Goal: Information Seeking & Learning: Learn about a topic

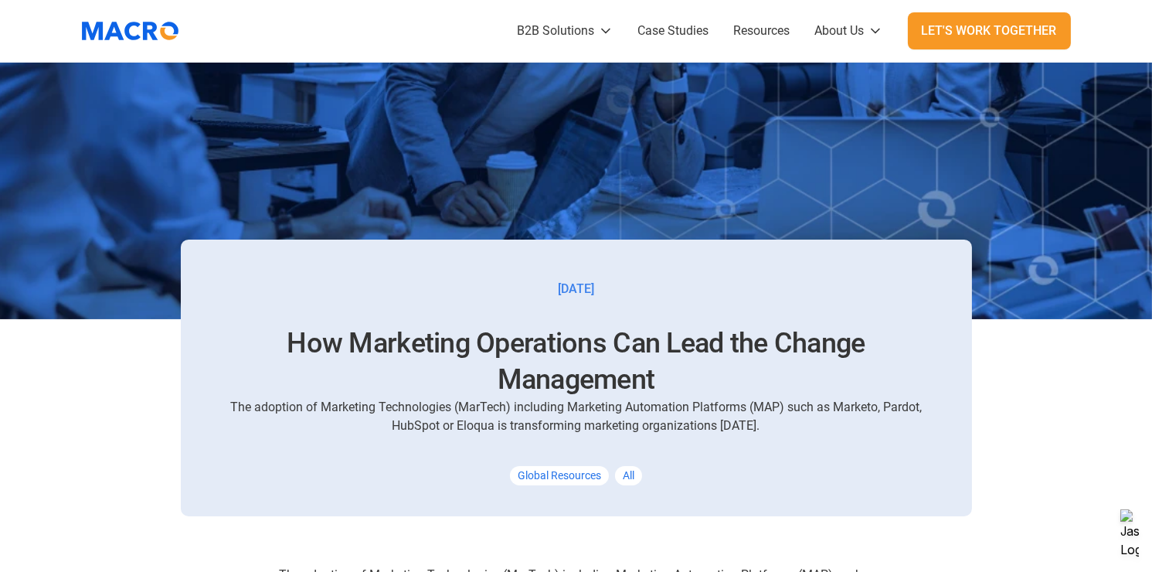
scroll to position [632, 0]
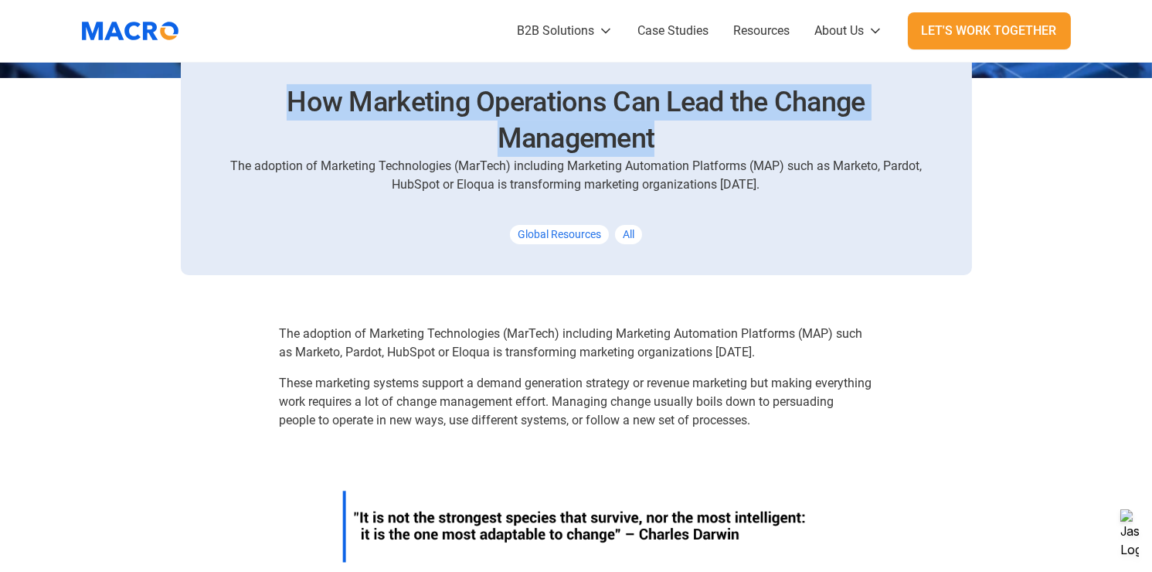
drag, startPoint x: 277, startPoint y: 94, endPoint x: 804, endPoint y: 141, distance: 529.9
click at [804, 141] on h1 "How Marketing Operations Can Lead the Change Management" at bounding box center [576, 120] width 717 height 73
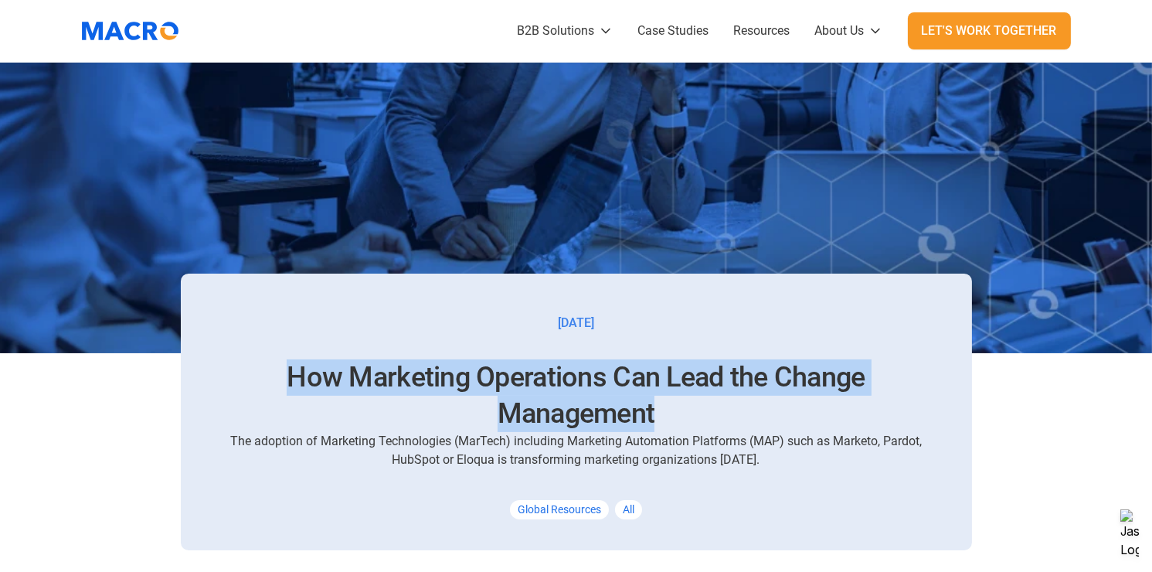
scroll to position [355, 0]
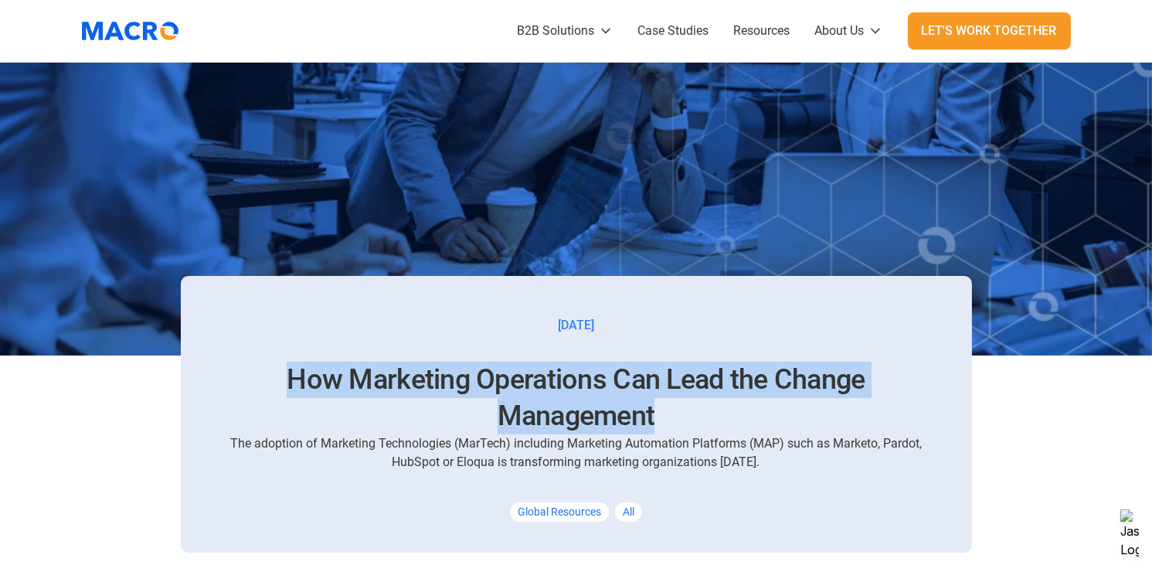
click at [690, 319] on div "[DATE] How Marketing Operations Can Lead the Change Management The adoption of …" at bounding box center [576, 414] width 791 height 277
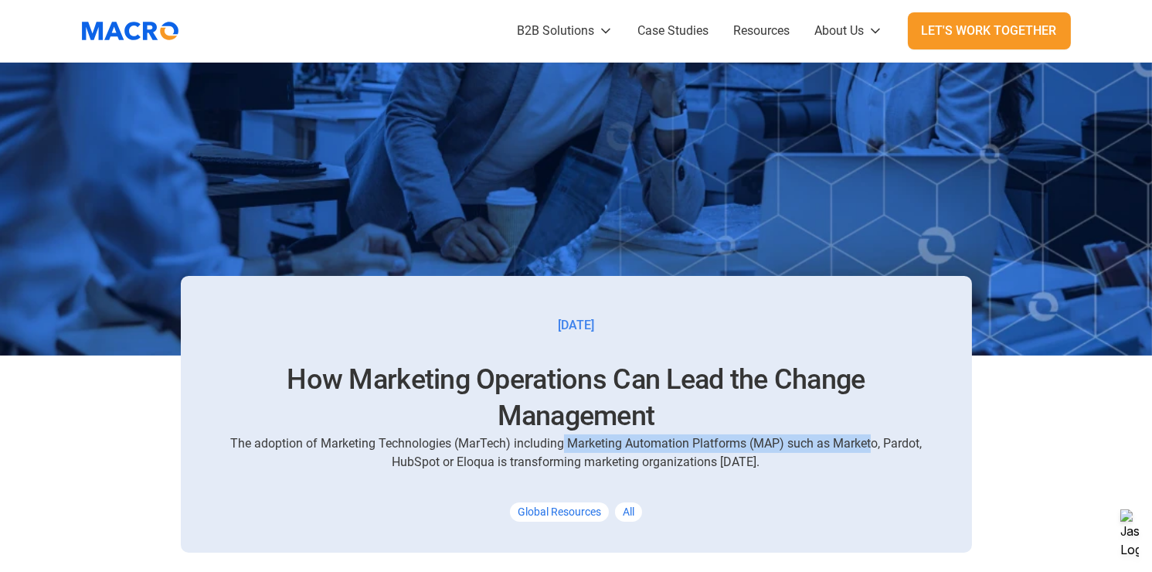
drag, startPoint x: 561, startPoint y: 442, endPoint x: 869, endPoint y: 451, distance: 308.5
click at [872, 451] on div "The adoption of Marketing Technologies (MarTech) including Marketing Automation…" at bounding box center [576, 452] width 717 height 37
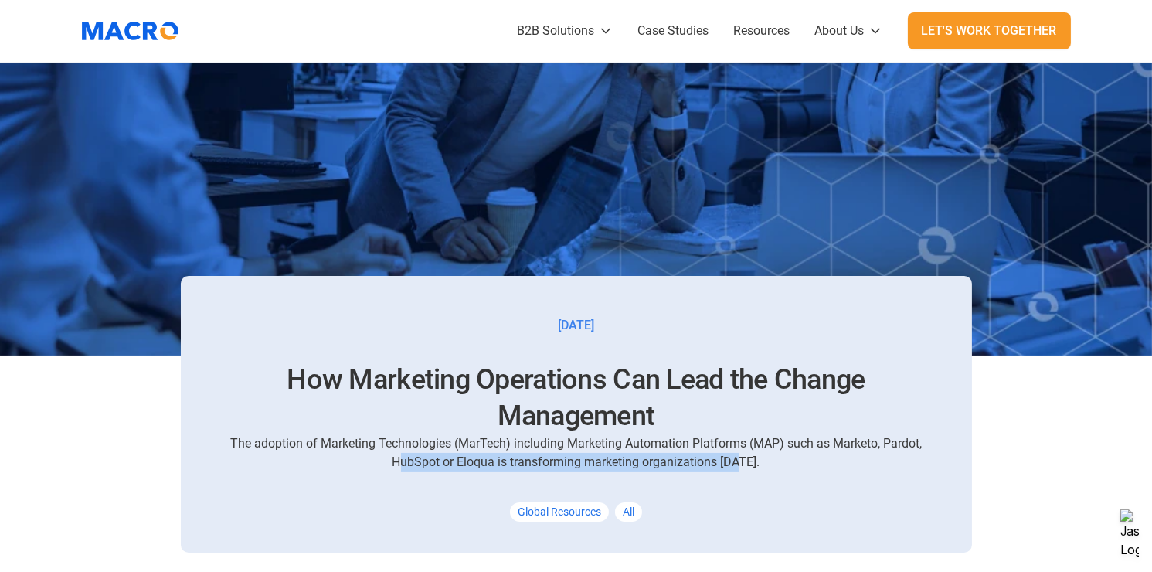
drag, startPoint x: 401, startPoint y: 457, endPoint x: 737, endPoint y: 471, distance: 336.4
click at [737, 471] on div "[DATE] How Marketing Operations Can Lead the Change Management The adoption of …" at bounding box center [576, 414] width 791 height 277
click at [754, 470] on div "The adoption of Marketing Technologies (MarTech) including Marketing Automation…" at bounding box center [576, 452] width 717 height 37
drag, startPoint x: 835, startPoint y: 446, endPoint x: 496, endPoint y: 464, distance: 339.7
click at [496, 464] on div "The adoption of Marketing Technologies (MarTech) including Marketing Automation…" at bounding box center [576, 452] width 717 height 37
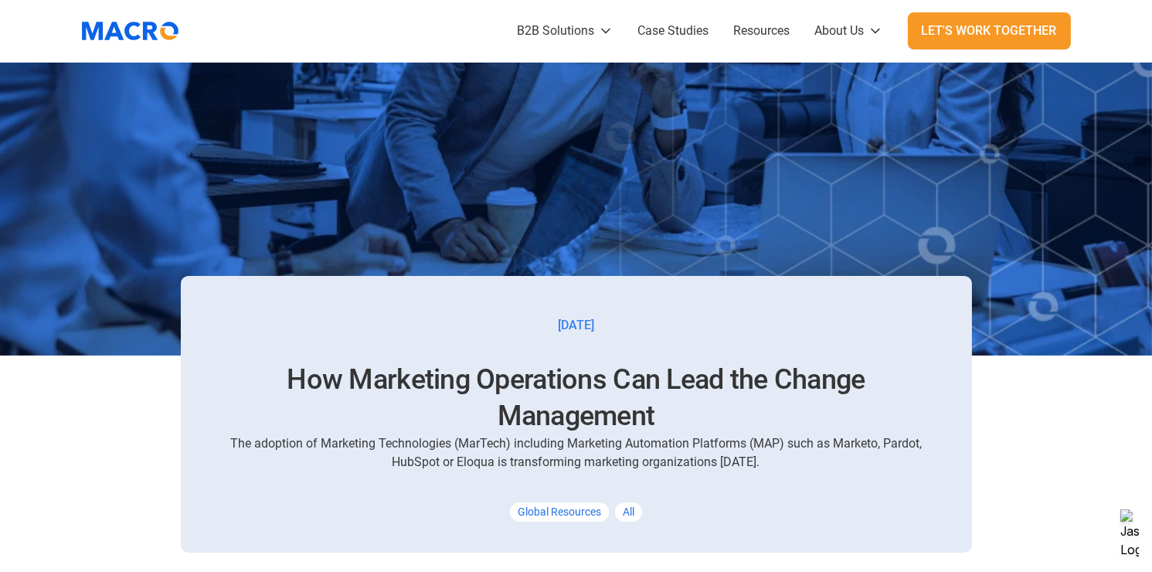
click at [520, 388] on h1 "How Marketing Operations Can Lead the Change Management" at bounding box center [576, 398] width 717 height 73
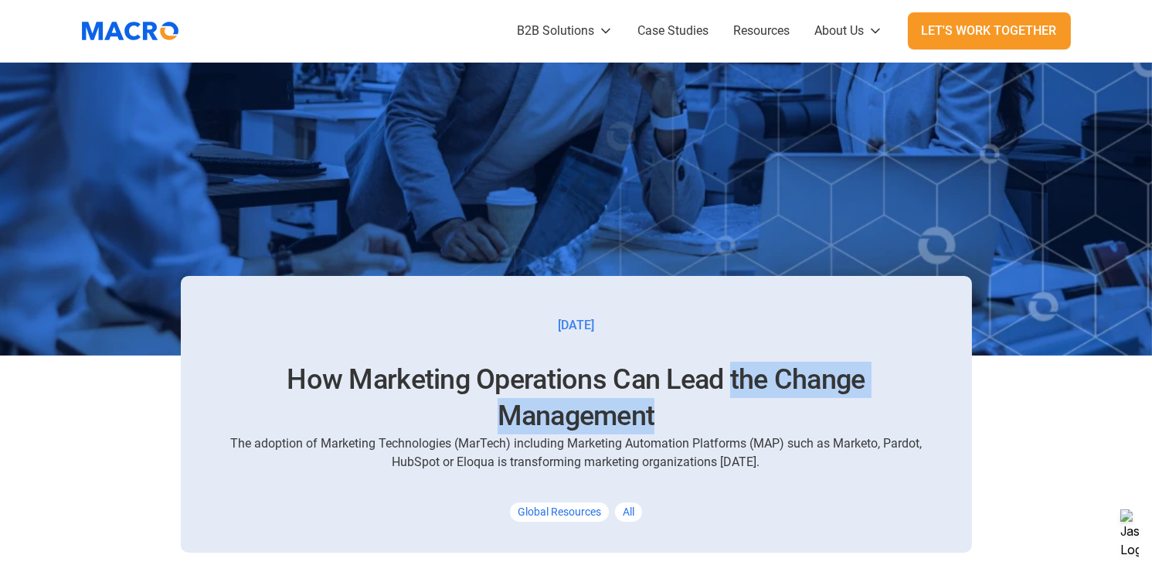
drag, startPoint x: 726, startPoint y: 375, endPoint x: 795, endPoint y: 409, distance: 76.7
click at [795, 409] on h1 "How Marketing Operations Can Lead the Change Management" at bounding box center [576, 398] width 717 height 73
click at [728, 372] on h1 "How Marketing Operations Can Lead the Change Management" at bounding box center [576, 398] width 717 height 73
drag, startPoint x: 685, startPoint y: 427, endPoint x: 768, endPoint y: 383, distance: 94.0
click at [768, 383] on h1 "How Marketing Operations Can Lead the Change Management" at bounding box center [576, 398] width 717 height 73
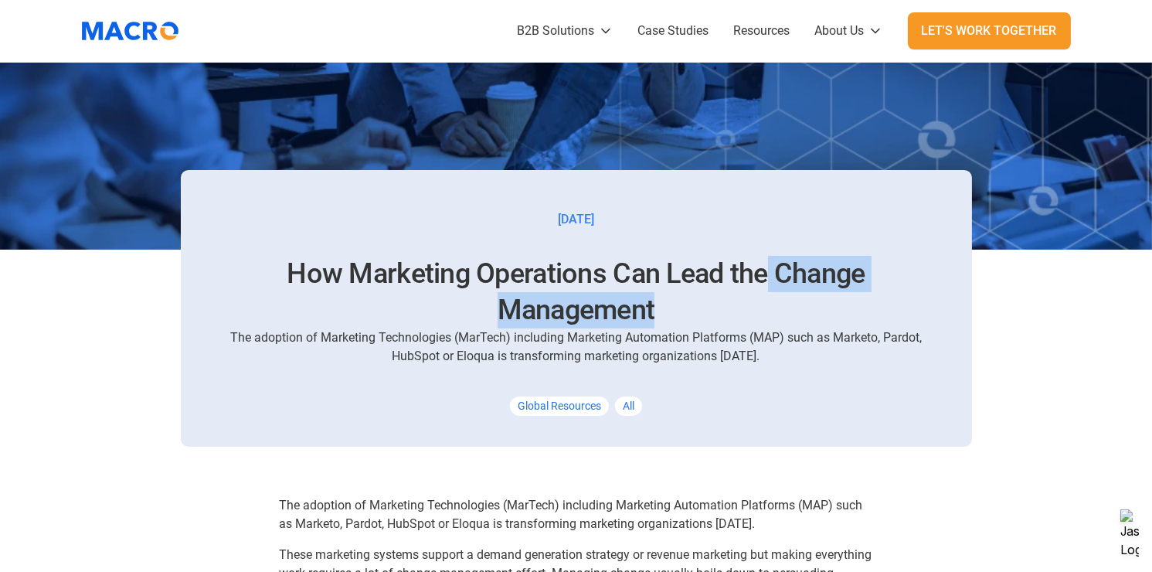
scroll to position [434, 0]
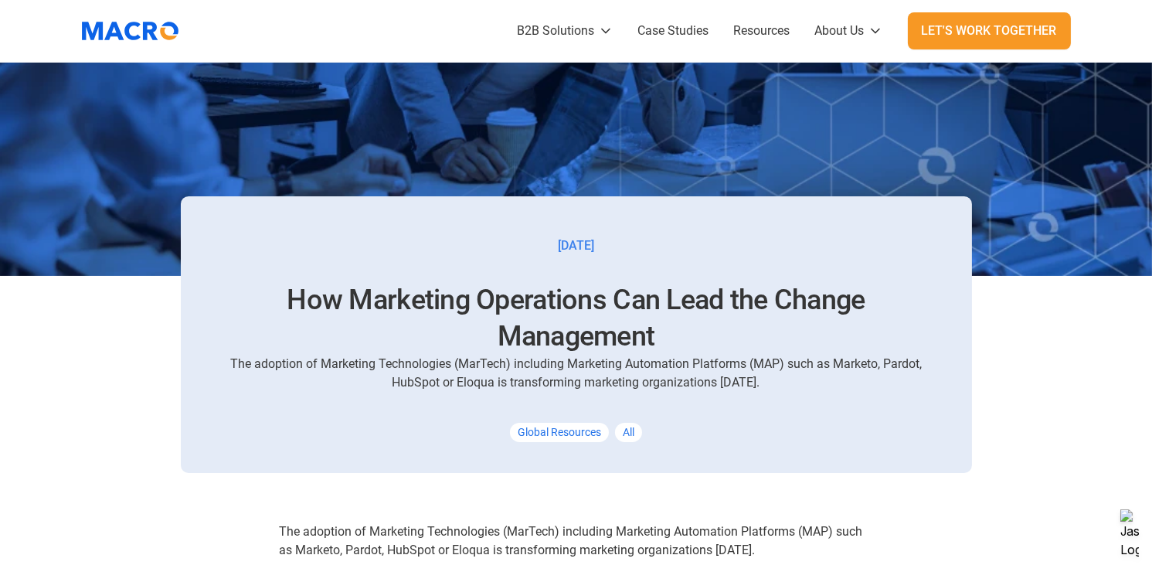
click at [627, 308] on h1 "How Marketing Operations Can Lead the Change Management" at bounding box center [576, 318] width 717 height 73
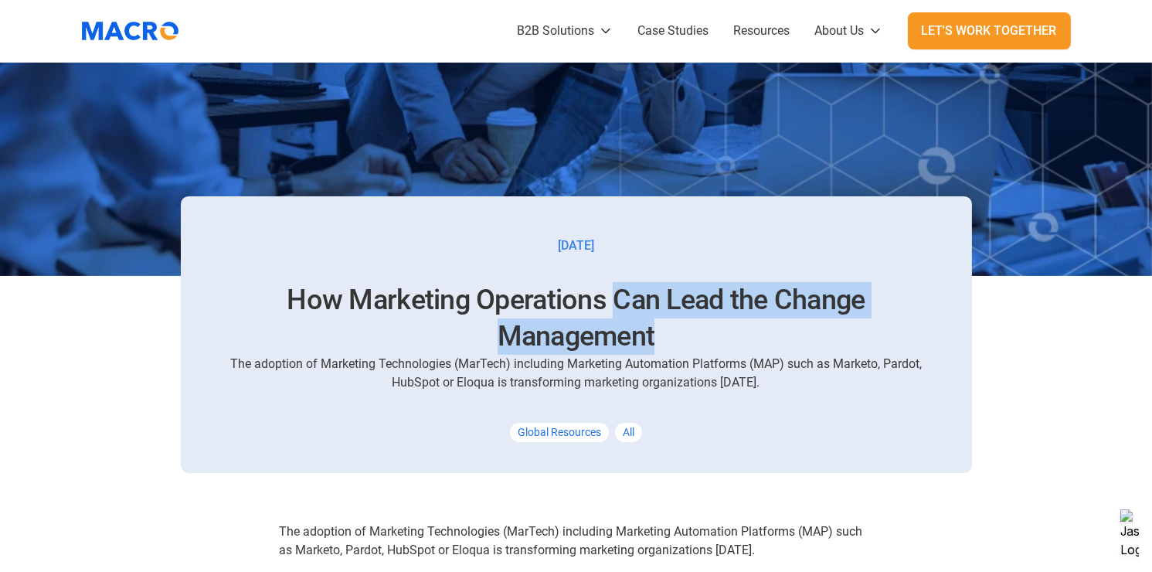
drag, startPoint x: 611, startPoint y: 290, endPoint x: 748, endPoint y: 345, distance: 147.7
click at [748, 345] on h1 "How Marketing Operations Can Lead the Change Management" at bounding box center [576, 318] width 717 height 73
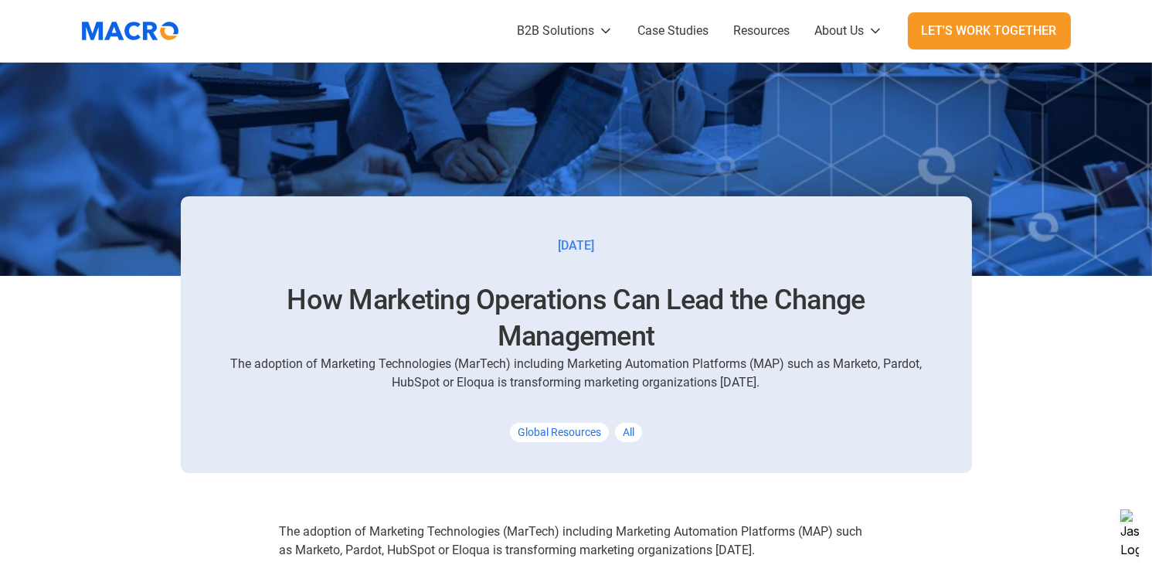
click at [570, 359] on div "The adoption of Marketing Technologies (MarTech) including Marketing Automation…" at bounding box center [576, 373] width 717 height 37
drag, startPoint x: 528, startPoint y: 361, endPoint x: 758, endPoint y: 366, distance: 230.4
click at [759, 366] on div "The adoption of Marketing Technologies (MarTech) including Marketing Automation…" at bounding box center [576, 373] width 717 height 37
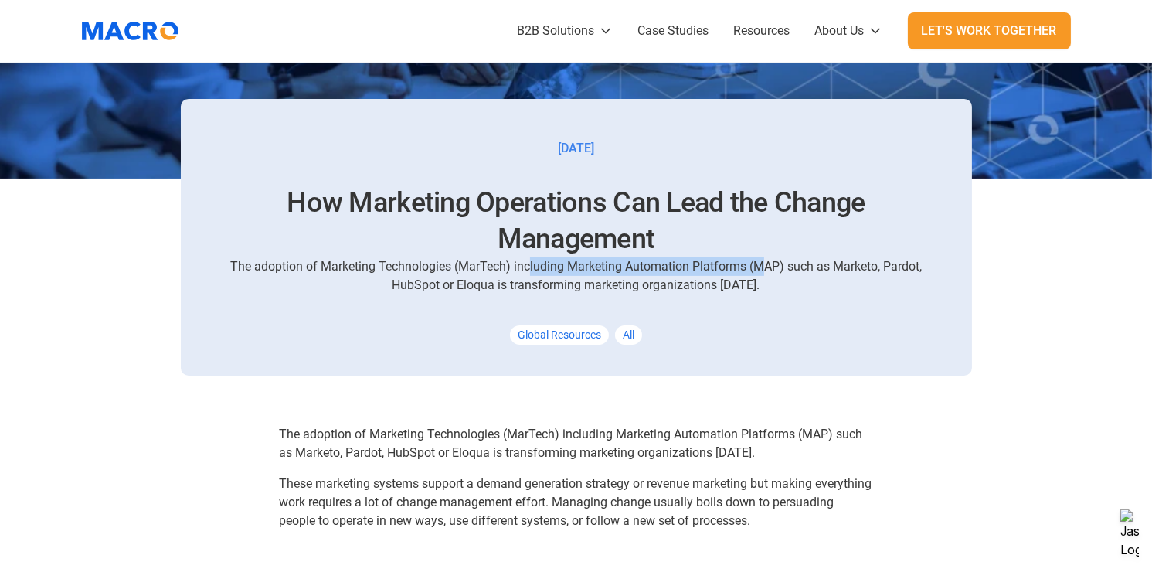
scroll to position [536, 0]
